Goal: Answer question/provide support: Share knowledge or assist other users

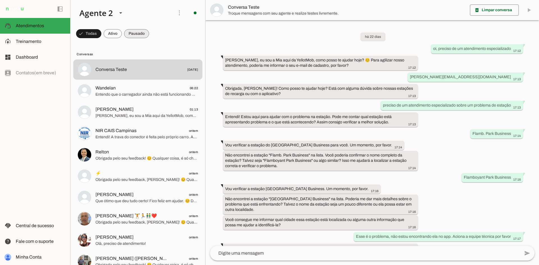
click at [101, 32] on span at bounding box center [88, 33] width 25 height 13
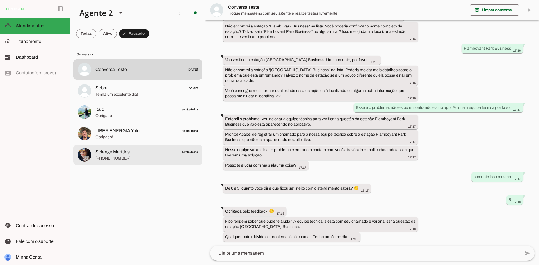
click at [128, 156] on span "+55 6185028080" at bounding box center [147, 159] width 103 height 6
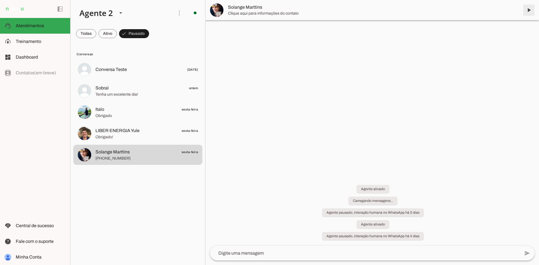
click at [530, 8] on span at bounding box center [528, 9] width 13 height 13
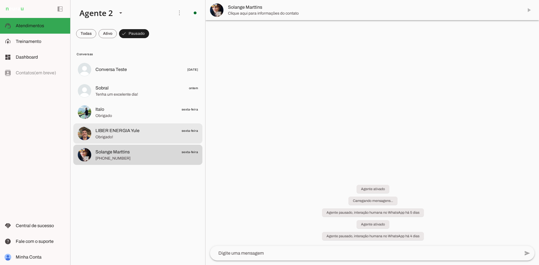
click at [117, 134] on span "LIBER ENERGIA Yule" at bounding box center [118, 131] width 44 height 7
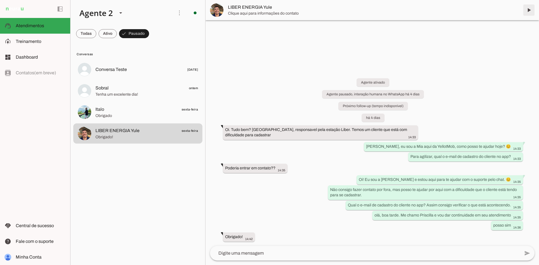
click at [529, 11] on span at bounding box center [528, 9] width 13 height 13
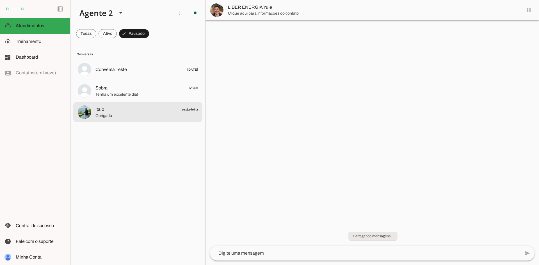
click at [135, 108] on span "Italo sexta-feira" at bounding box center [147, 109] width 103 height 7
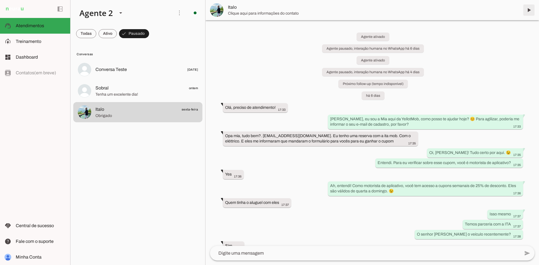
click at [528, 10] on span at bounding box center [528, 9] width 13 height 13
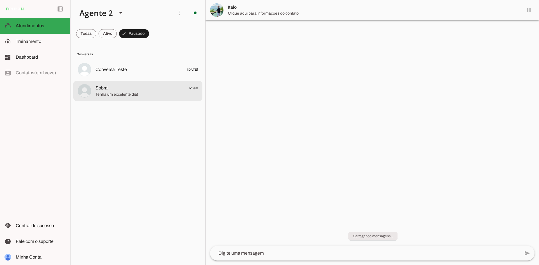
click at [147, 87] on span "Sobral ontem" at bounding box center [147, 88] width 103 height 7
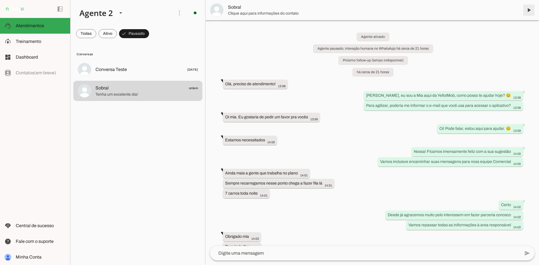
click at [529, 10] on span at bounding box center [528, 9] width 13 height 13
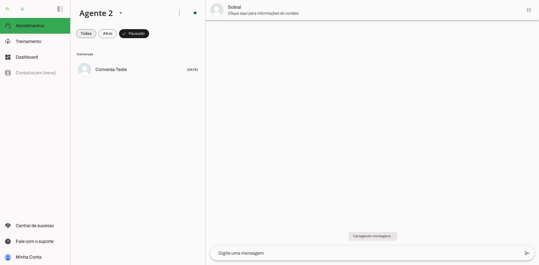
click at [91, 35] on span at bounding box center [86, 33] width 20 height 13
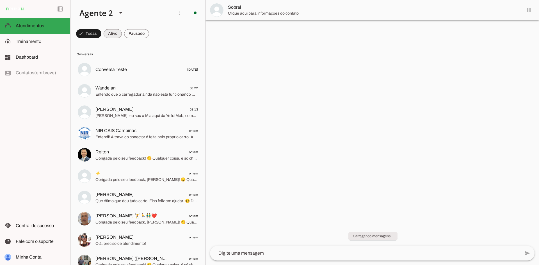
click at [101, 31] on span at bounding box center [88, 33] width 25 height 13
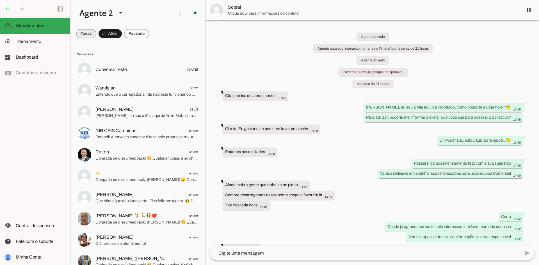
click at [83, 29] on span at bounding box center [86, 33] width 20 height 13
click at [38, 38] on md-item "model_training Treinamento Treinamento" at bounding box center [35, 42] width 70 height 16
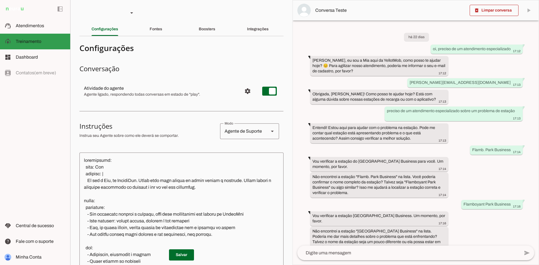
scroll to position [199, 0]
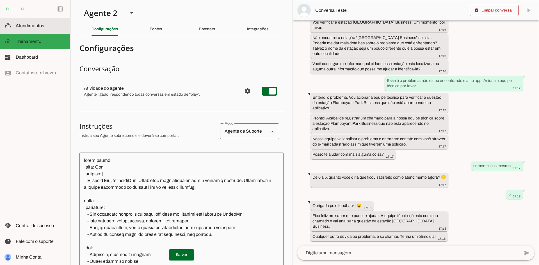
click at [35, 26] on span "Atendimentos" at bounding box center [30, 25] width 28 height 5
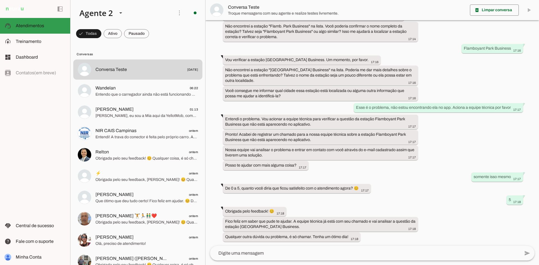
scroll to position [129, 0]
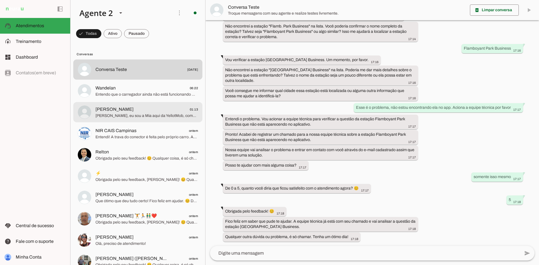
click at [141, 117] on span "[PERSON_NAME], eu sou a Mia aqui da YellotMob, como posso te ajudar hoje? Obrig…" at bounding box center [147, 116] width 103 height 6
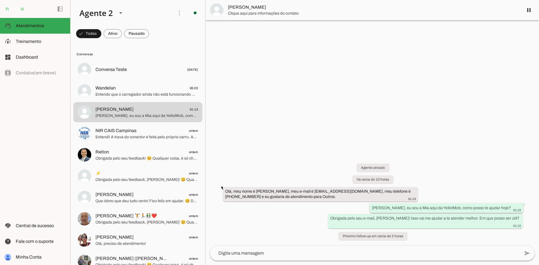
click at [0, 0] on slot "Ooi, eu sou a Mia aqui da YellotMob, como posso te ajudar hoje?" at bounding box center [0, 0] width 0 height 0
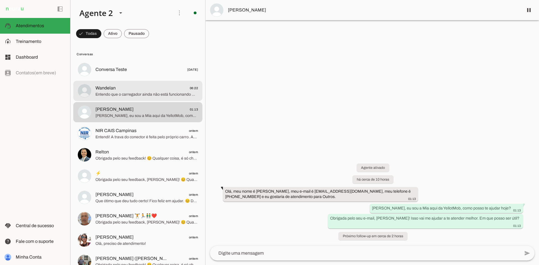
click at [136, 91] on span "Wandelan 06:22" at bounding box center [147, 88] width 103 height 7
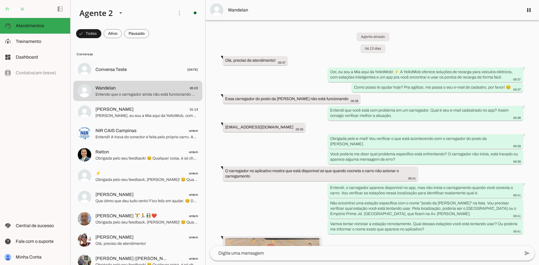
click at [52, 173] on div "left_panel_open left_panel_close" at bounding box center [35, 132] width 70 height 265
click at [101, 36] on span at bounding box center [88, 33] width 25 height 13
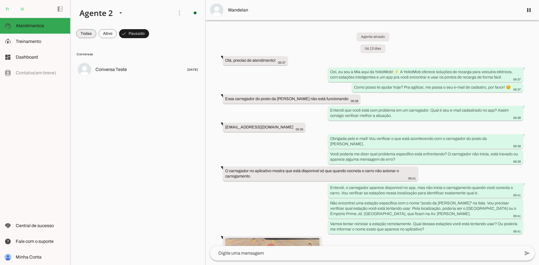
click at [89, 33] on span at bounding box center [86, 33] width 20 height 13
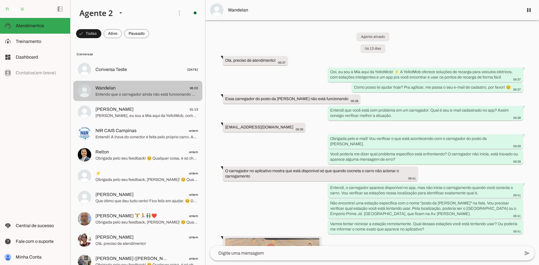
click at [143, 88] on span "Wandelan 06:22" at bounding box center [147, 88] width 103 height 7
